Goal: Task Accomplishment & Management: Manage account settings

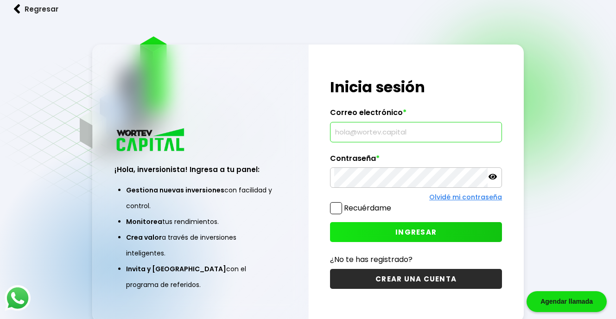
click at [393, 133] on input "text" at bounding box center [416, 131] width 164 height 19
type input "[EMAIL_ADDRESS][DOMAIN_NAME]"
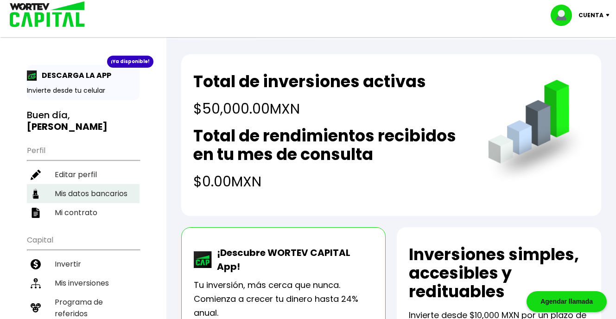
click at [122, 184] on li "Mis datos bancarios" at bounding box center [83, 193] width 113 height 19
select select "BBVA Bancomer"
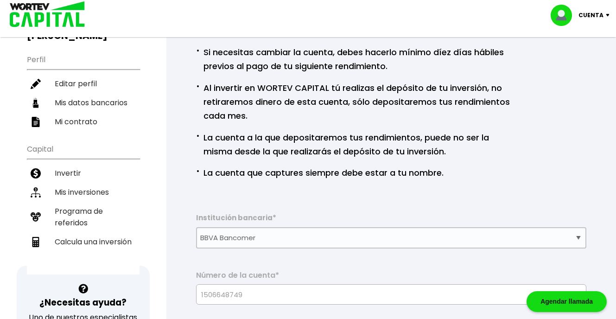
scroll to position [87, 0]
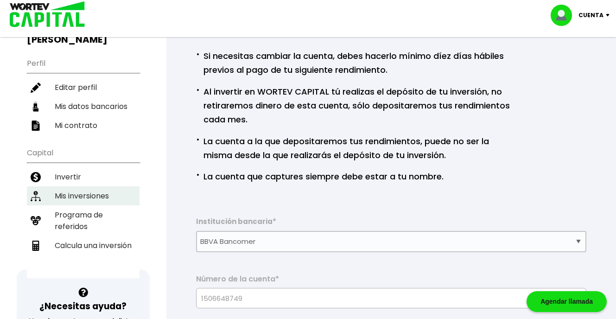
click at [104, 186] on li "Mis inversiones" at bounding box center [83, 195] width 113 height 19
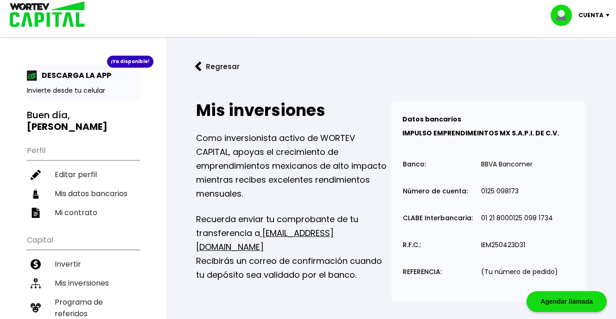
click at [597, 14] on p "Cuenta" at bounding box center [590, 15] width 25 height 14
click at [581, 63] on li "Cerrar sesión" at bounding box center [581, 61] width 74 height 19
